Goal: Task Accomplishment & Management: Manage account settings

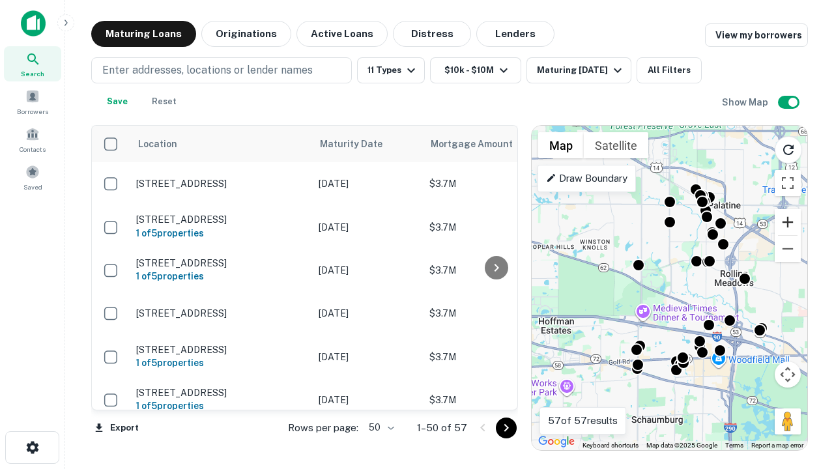
click at [788, 222] on button "Zoom in" at bounding box center [788, 222] width 26 height 26
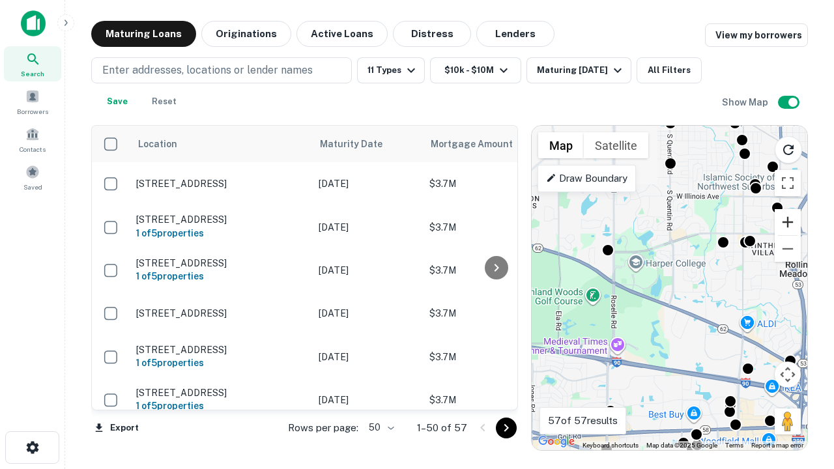
click at [788, 222] on button "Zoom in" at bounding box center [788, 222] width 26 height 26
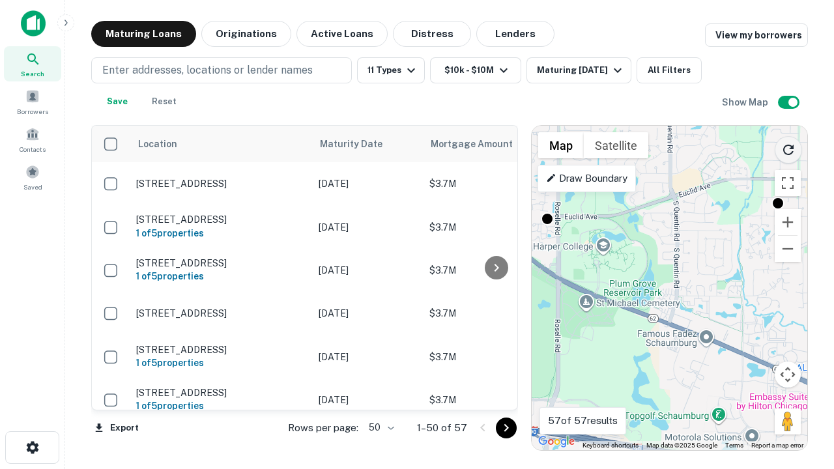
click at [788, 147] on icon "Reload search area" at bounding box center [789, 150] width 16 height 16
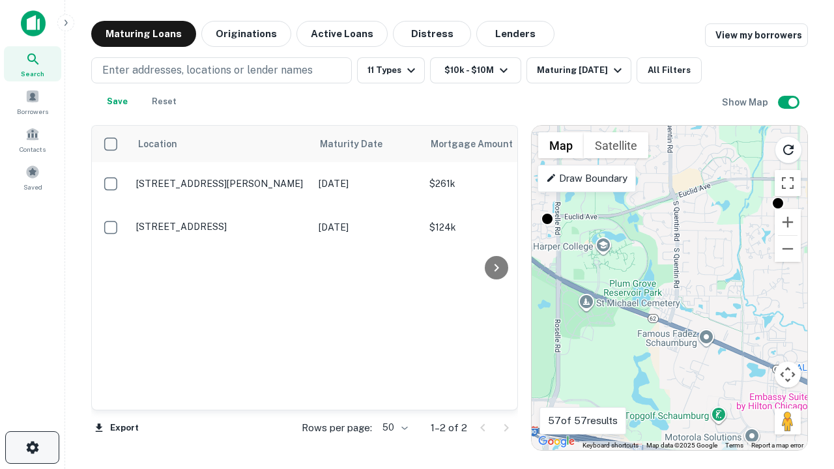
click at [32, 448] on icon "button" at bounding box center [33, 448] width 16 height 16
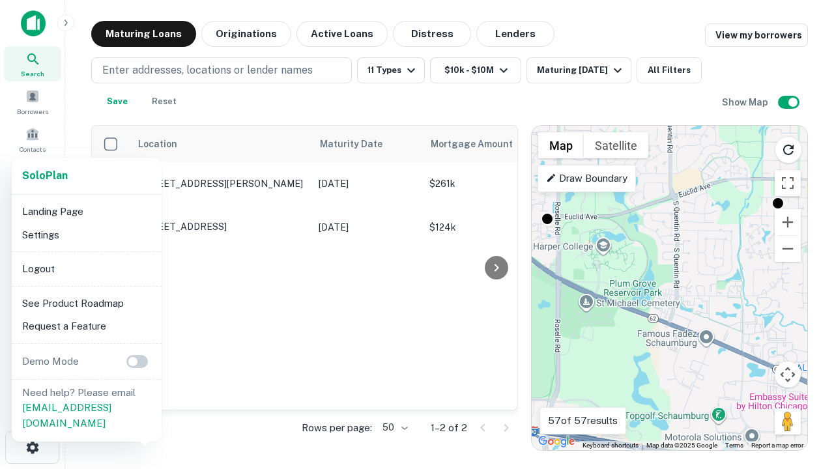
click at [86, 268] on li "Logout" at bounding box center [86, 268] width 139 height 23
